Goal: Information Seeking & Learning: Compare options

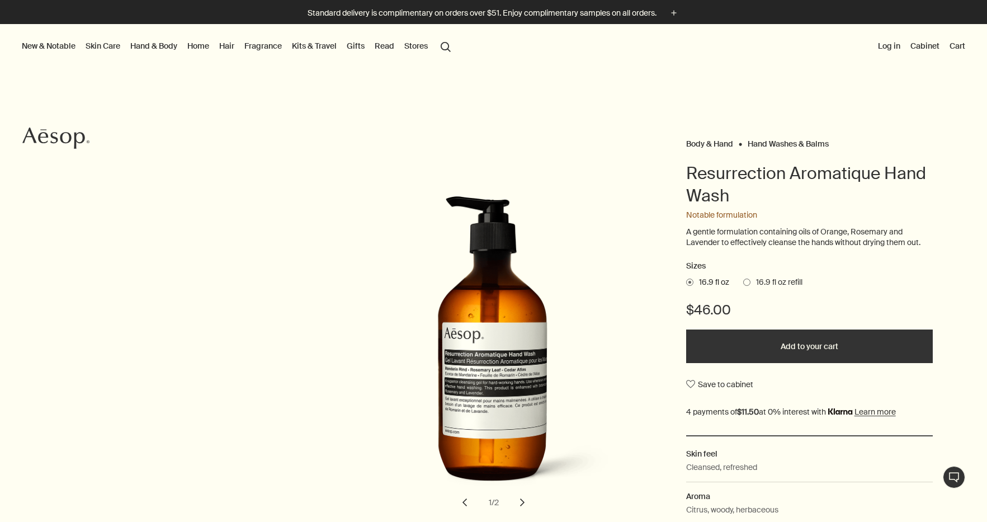
click at [256, 44] on link "Fragrance" at bounding box center [263, 46] width 42 height 15
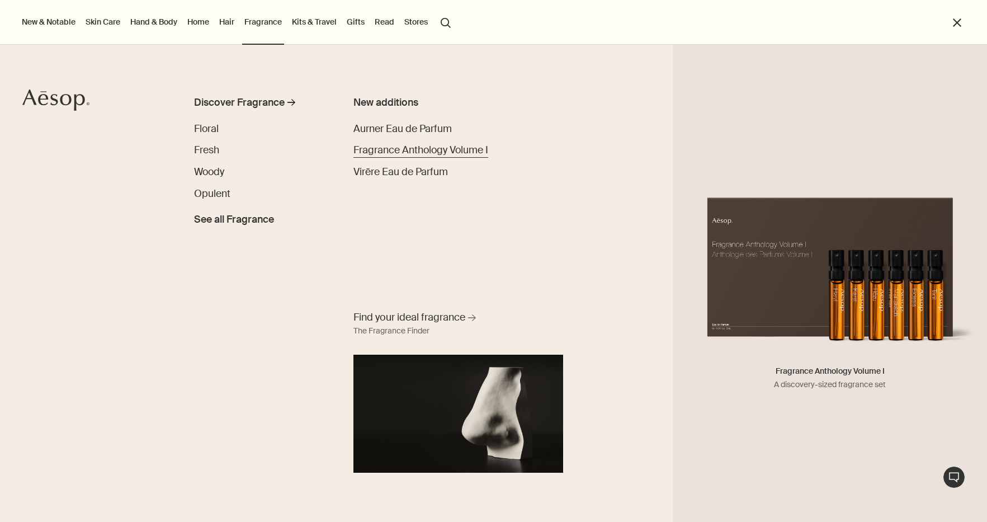
click at [454, 154] on span "Fragrance Anthology Volume I" at bounding box center [421, 149] width 135 height 13
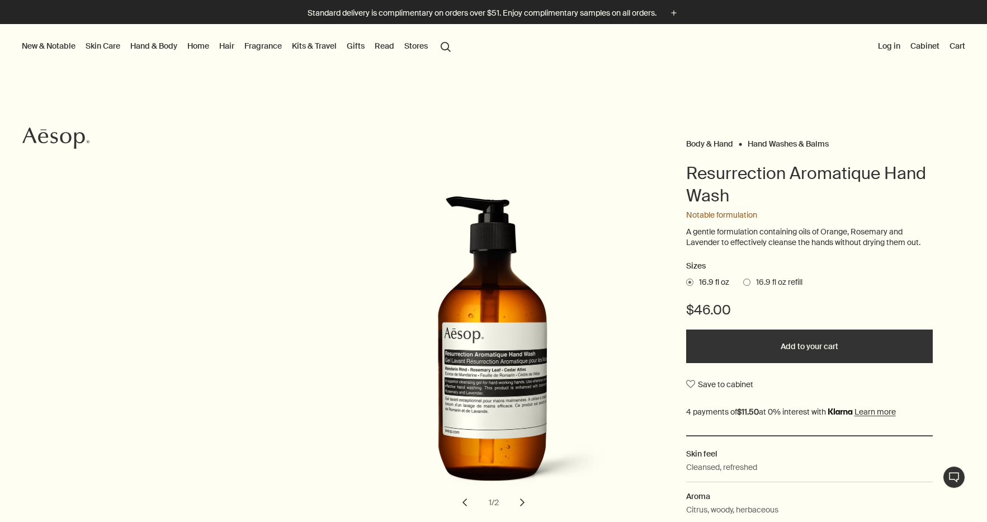
click at [228, 43] on link "Hair" at bounding box center [227, 46] width 20 height 15
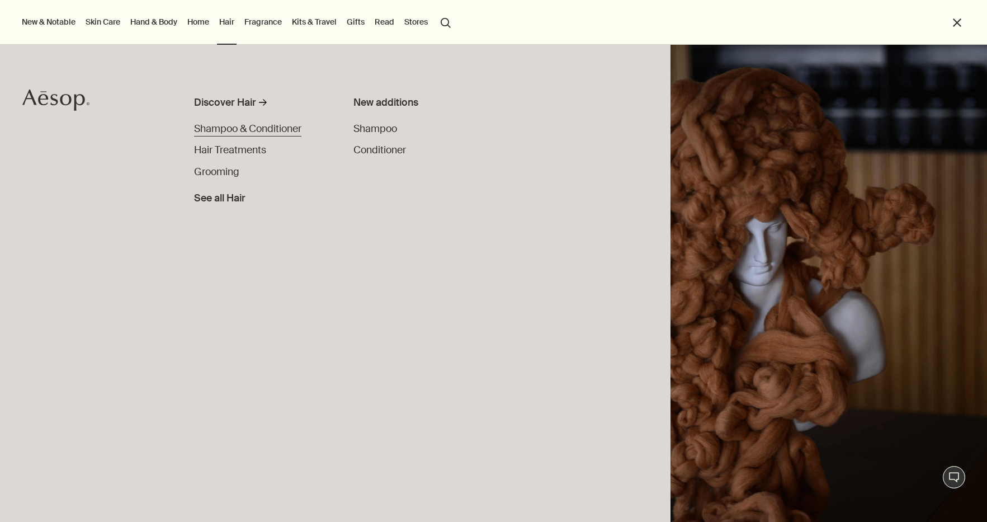
click at [281, 128] on span "Shampoo & Conditioner" at bounding box center [247, 128] width 107 height 13
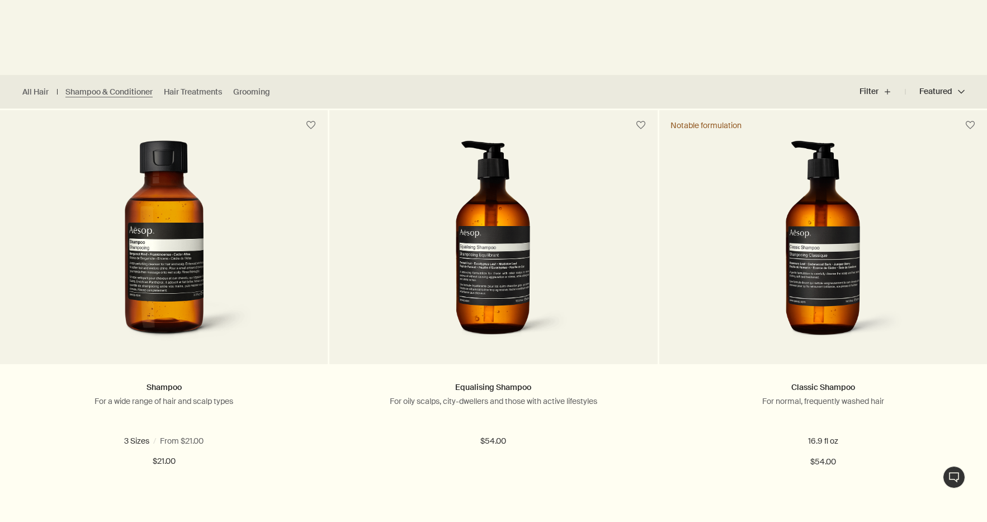
scroll to position [247, 0]
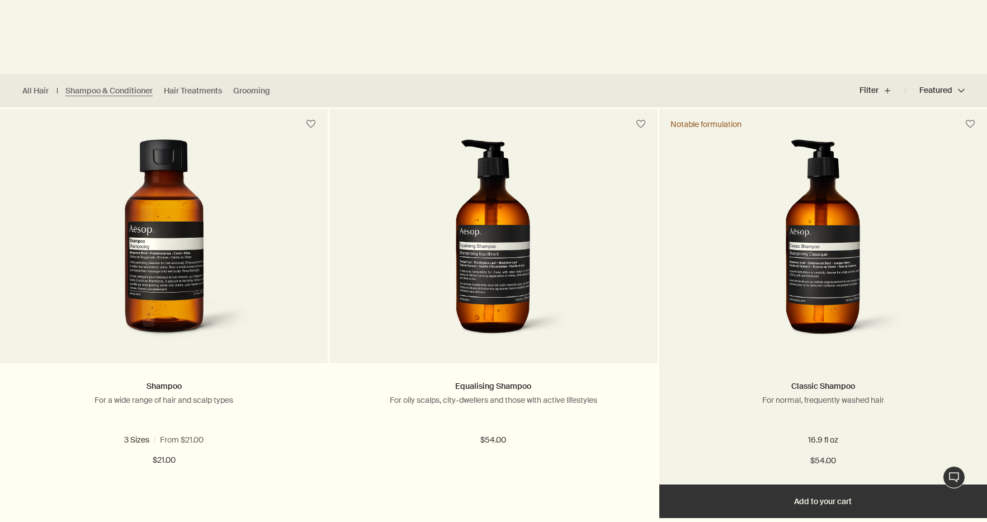
click at [862, 275] on img at bounding box center [822, 242] width 167 height 207
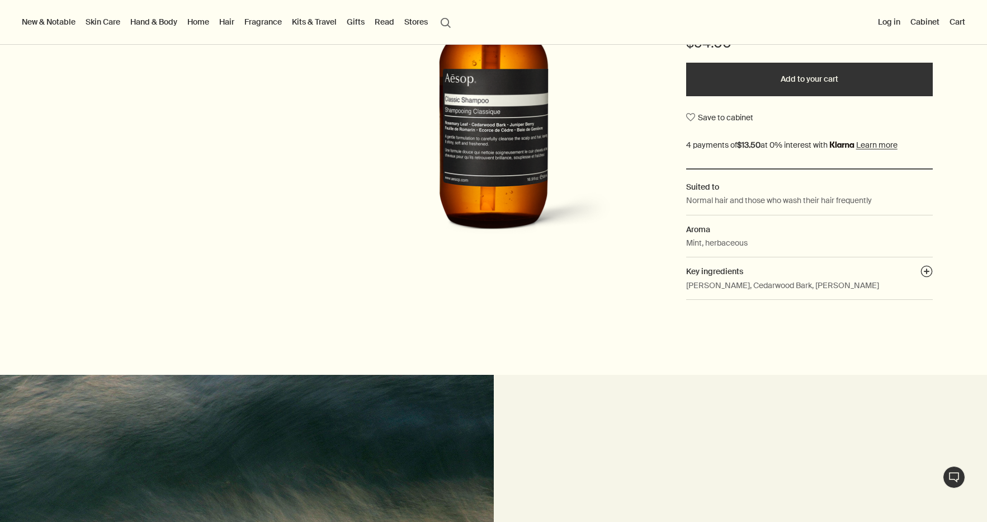
scroll to position [252, 0]
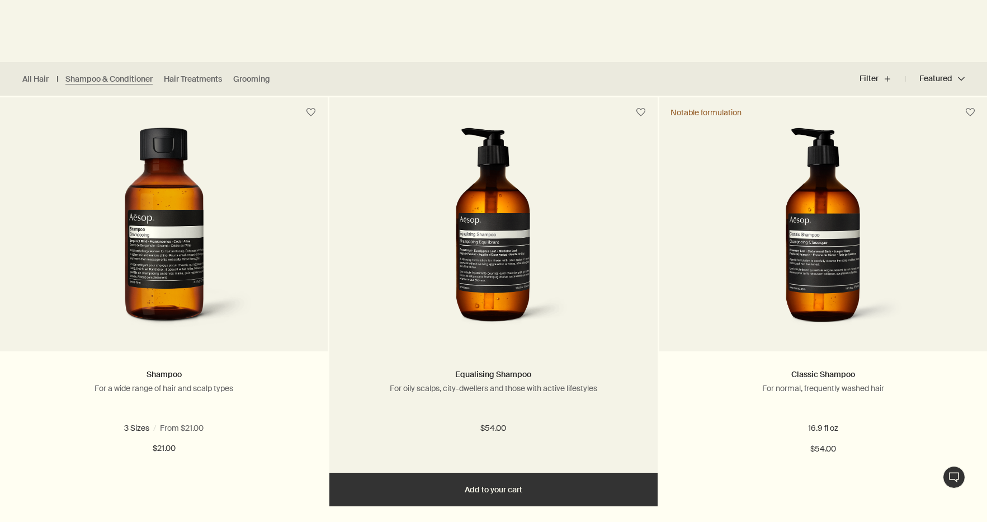
scroll to position [263, 0]
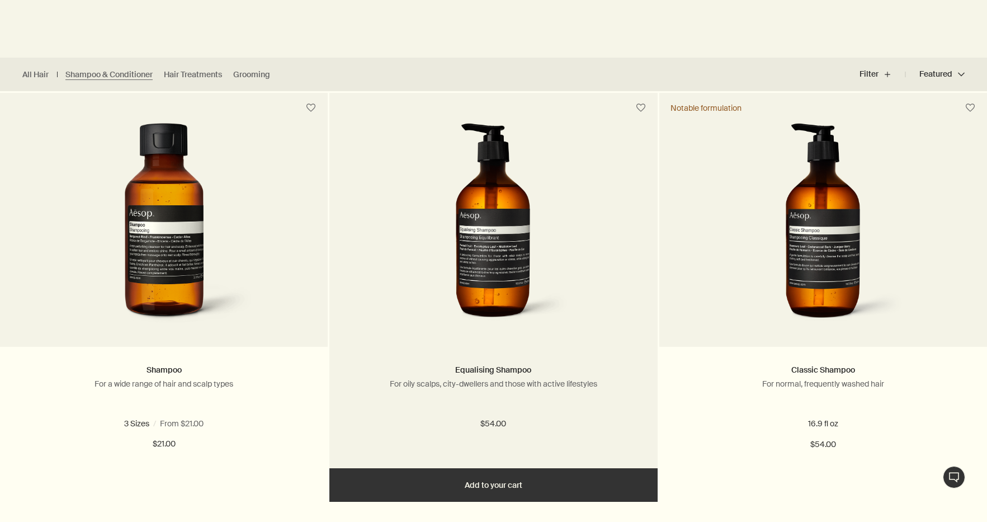
click at [614, 324] on picture at bounding box center [493, 226] width 294 height 207
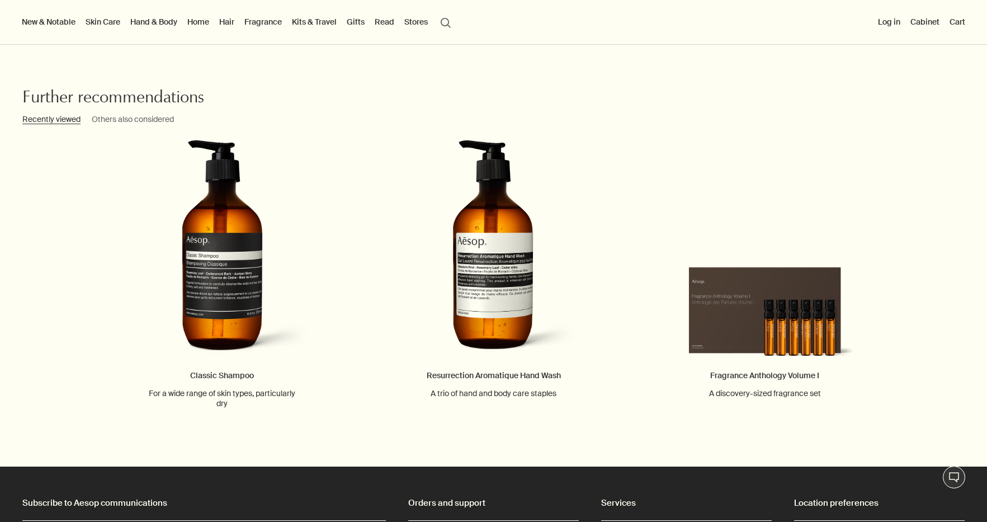
scroll to position [1237, 0]
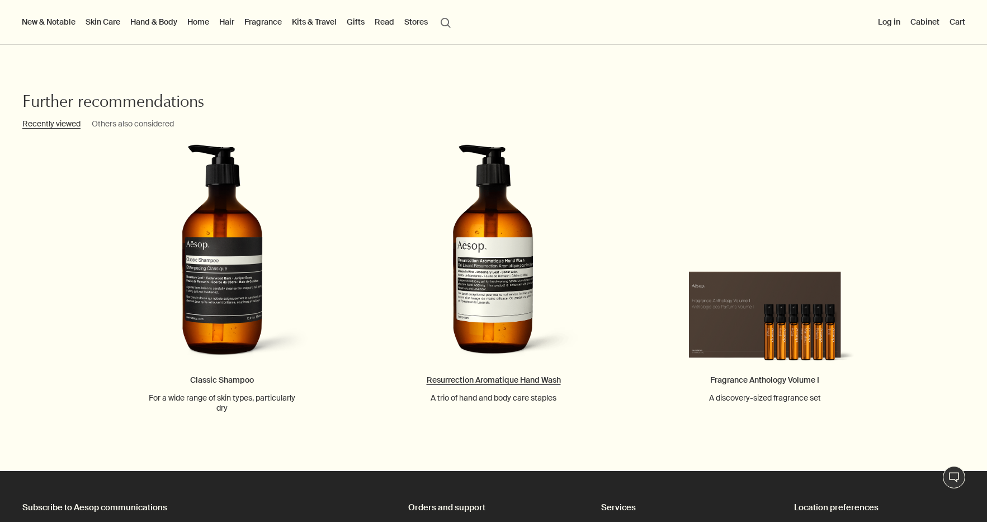
click at [496, 312] on link "Resurrection Aromatique Hand Wash A trio of hand and body care staples" at bounding box center [493, 273] width 181 height 258
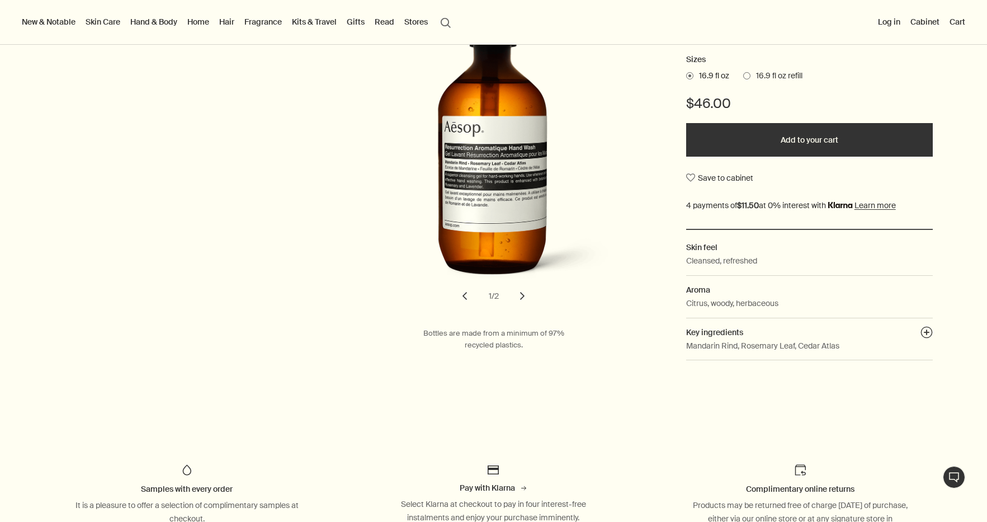
scroll to position [209, 0]
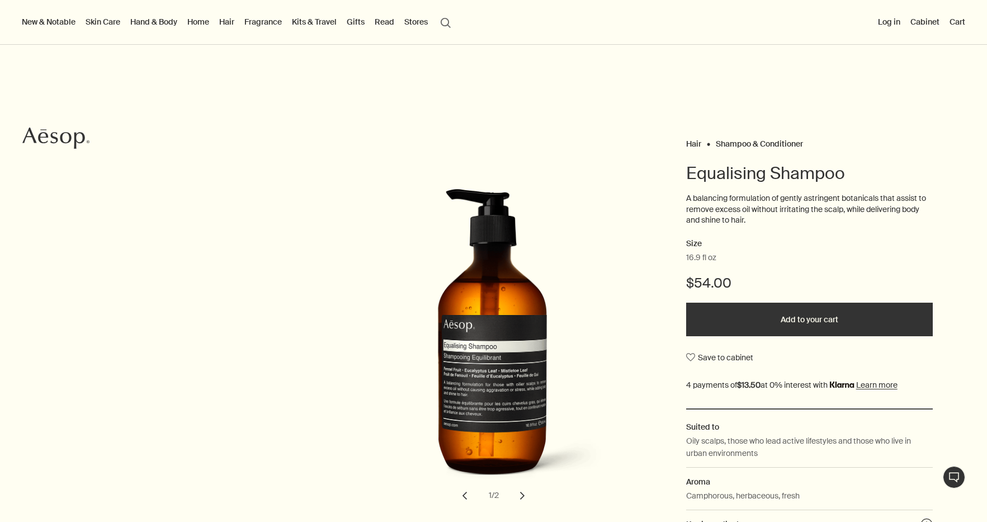
scroll to position [1237, 0]
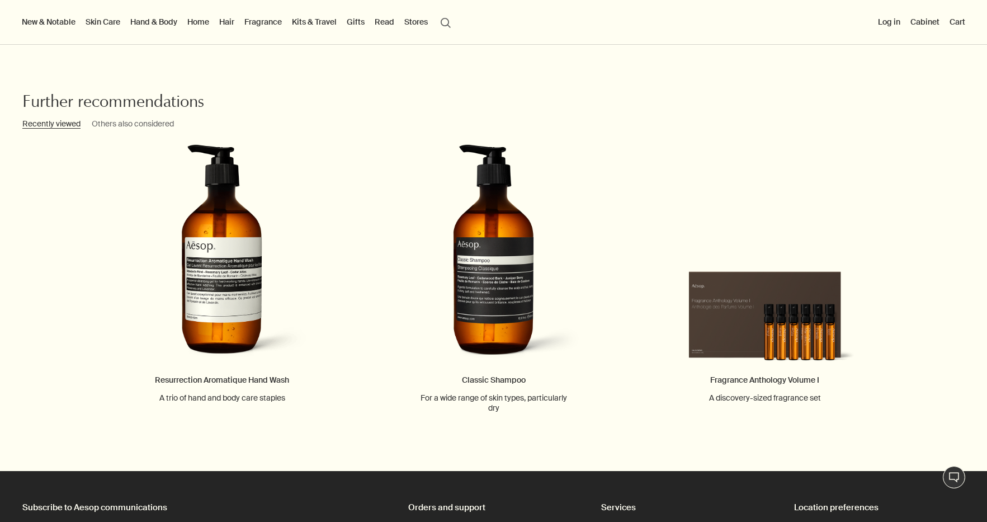
click at [55, 21] on button "New & Notable" at bounding box center [49, 22] width 58 height 15
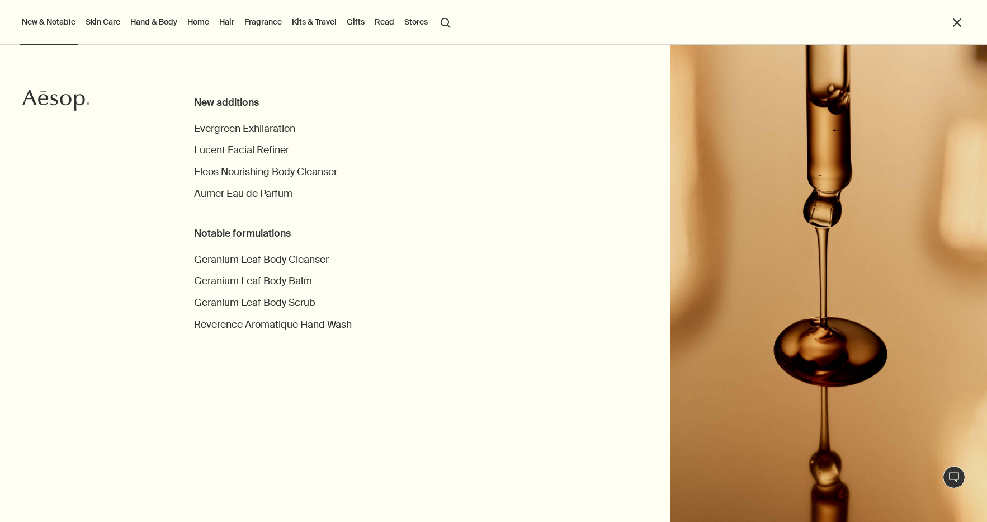
scroll to position [1267, 0]
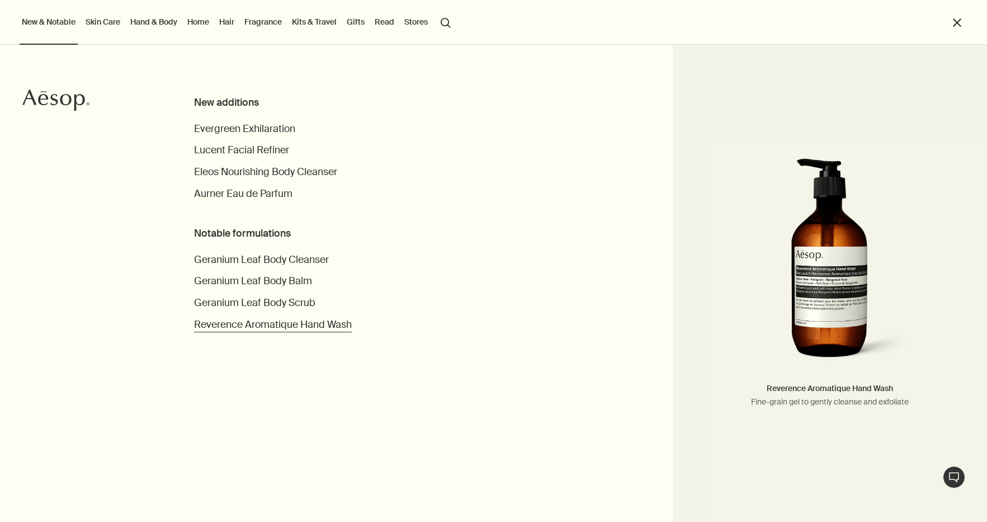
click at [344, 320] on span "Reverence Aromatique Hand Wash" at bounding box center [273, 324] width 158 height 13
